Goal: Task Accomplishment & Management: Manage account settings

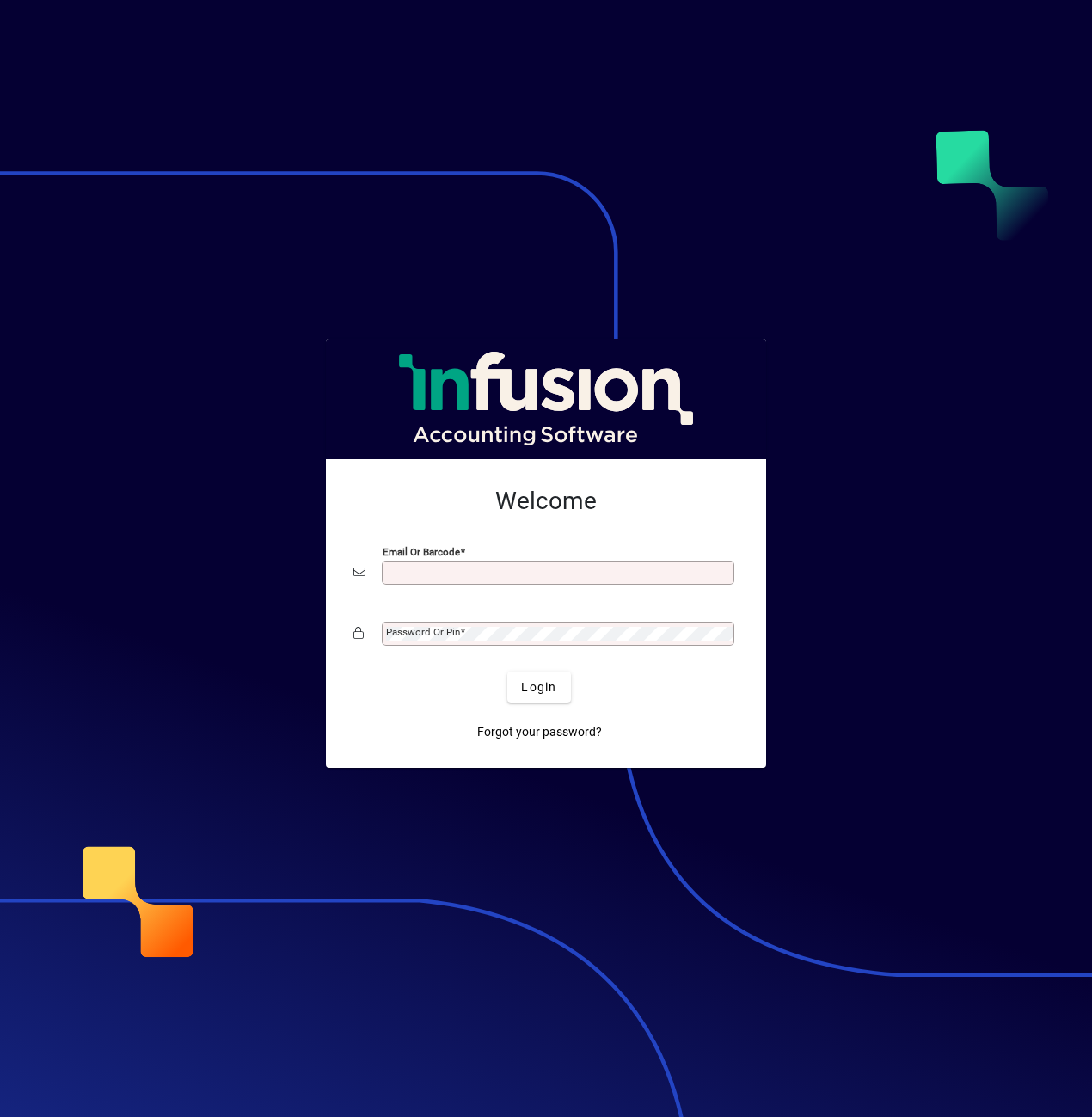
click at [452, 570] on input "Email or Barcode" at bounding box center [559, 572] width 348 height 14
type input "**********"
click at [432, 631] on mat-label "Password or Pin" at bounding box center [423, 632] width 74 height 12
click at [535, 686] on span "Login" at bounding box center [539, 687] width 35 height 18
click at [429, 632] on mat-label "Password or Pin" at bounding box center [423, 632] width 74 height 12
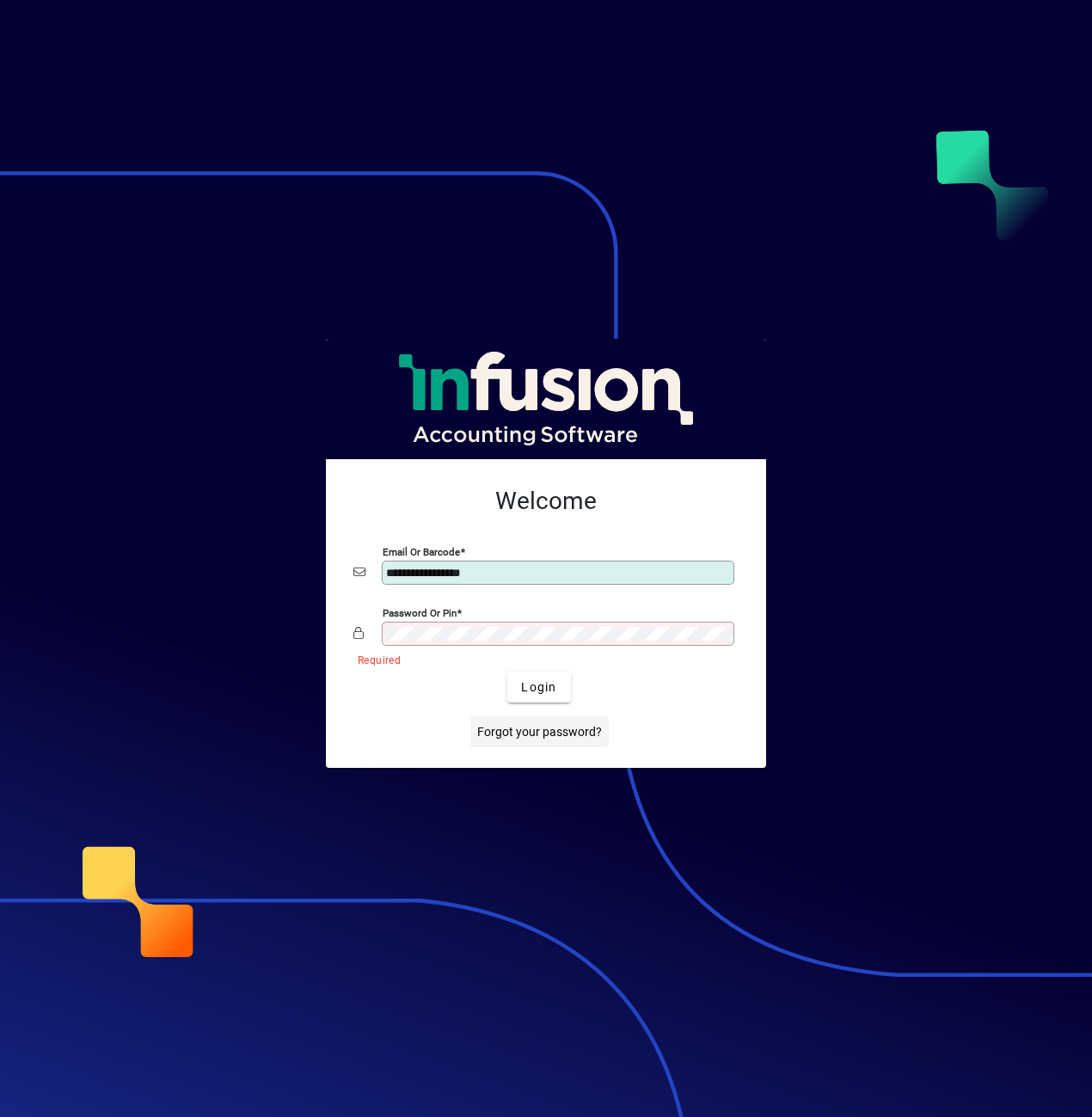
click at [537, 728] on span "Forgot your password?" at bounding box center [540, 732] width 124 height 18
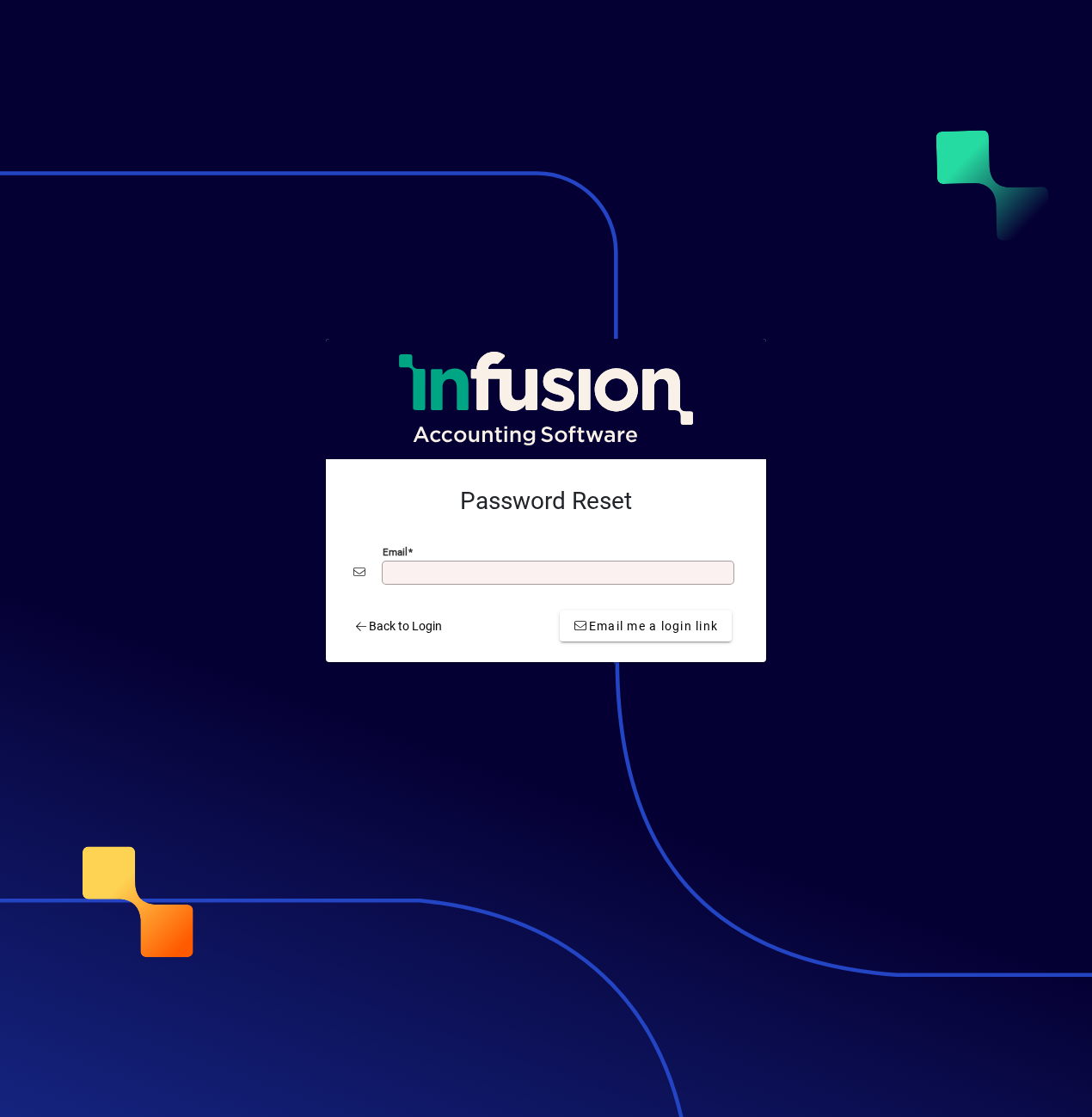
click at [557, 578] on input "Email" at bounding box center [559, 572] width 348 height 14
type input "**********"
click at [606, 623] on span "Email me a login link" at bounding box center [646, 626] width 145 height 18
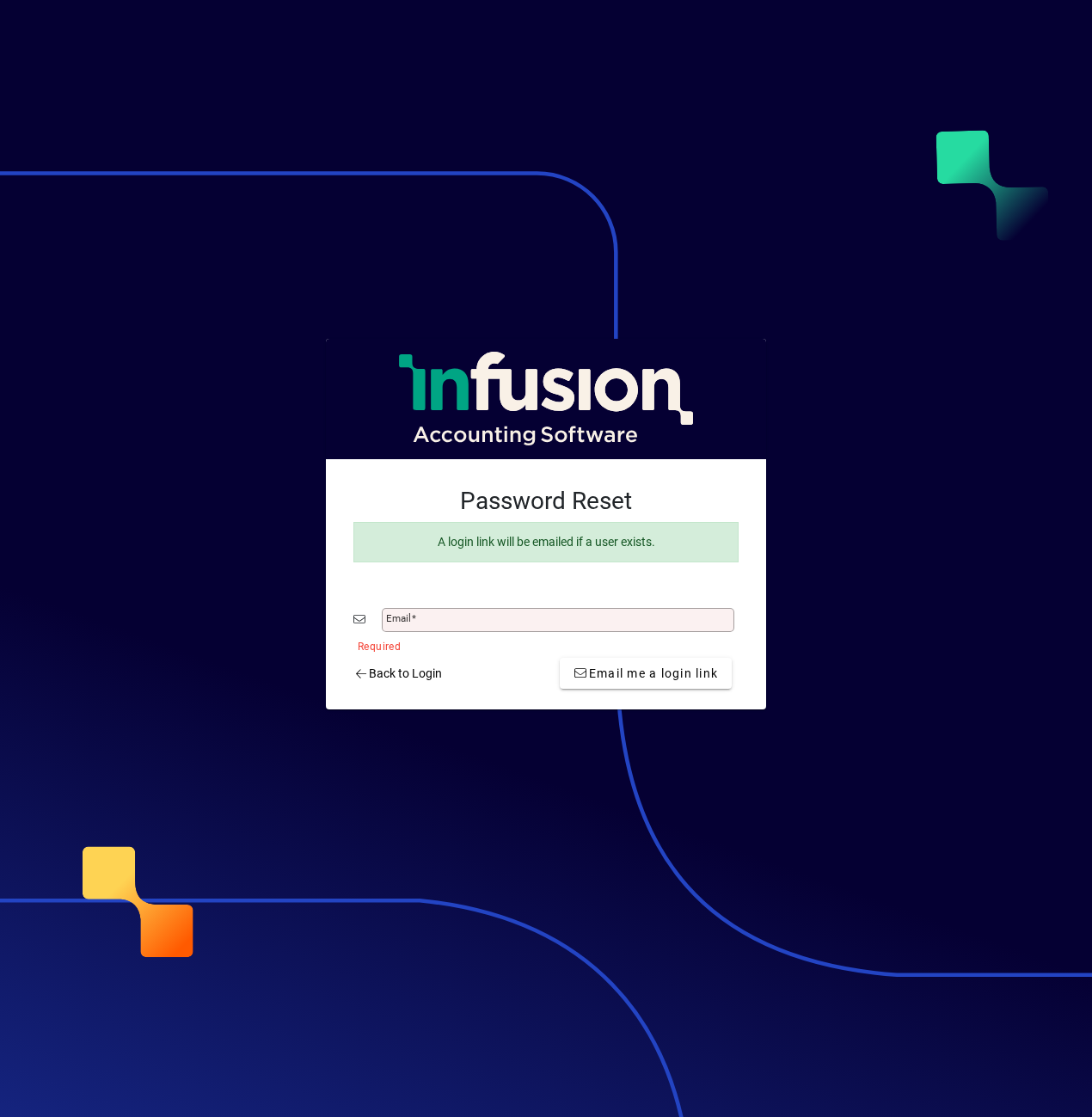
click at [507, 623] on input "Email" at bounding box center [559, 620] width 348 height 14
click at [764, 545] on div "Password Reset A login link will be emailed if a user exists. Email Required Ba…" at bounding box center [546, 584] width 441 height 251
click at [607, 433] on div at bounding box center [546, 398] width 414 height 94
